Goal: Contribute content

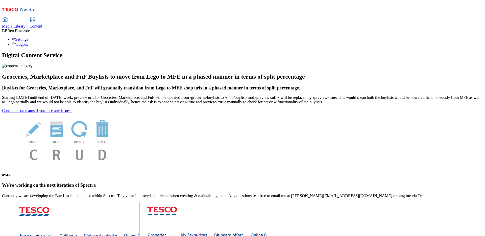
scroll to position [25, 0]
click at [26, 24] on span "Media Library" at bounding box center [13, 26] width 23 height 4
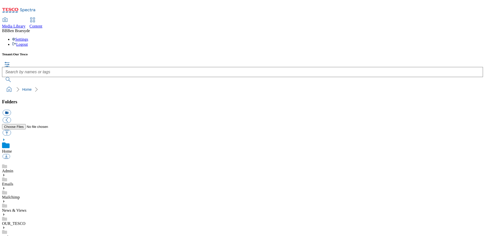
click at [216, 85] on ol "Home" at bounding box center [244, 90] width 478 height 10
drag, startPoint x: 174, startPoint y: 54, endPoint x: 153, endPoint y: 53, distance: 20.7
click at [11, 130] on button "button" at bounding box center [7, 133] width 8 height 6
type input "C:\fakepath\Half Year Results 2526 (GROUP) - BLD briefing pack .pdf"
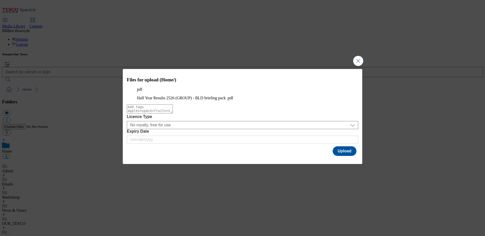
click at [332, 157] on div "Files for upload (Home/) pdf Half Year Results 2526 (GROUP) - BLD briefing pack…" at bounding box center [242, 113] width 239 height 88
click at [335, 156] on button "Upload" at bounding box center [345, 151] width 24 height 10
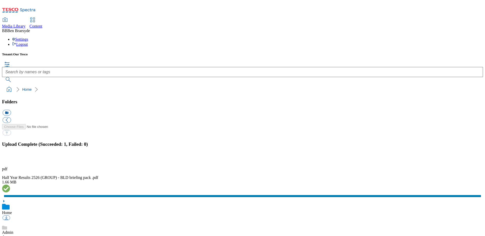
click at [306, 85] on ol "Home" at bounding box center [244, 90] width 478 height 10
